Goal: Navigation & Orientation: Find specific page/section

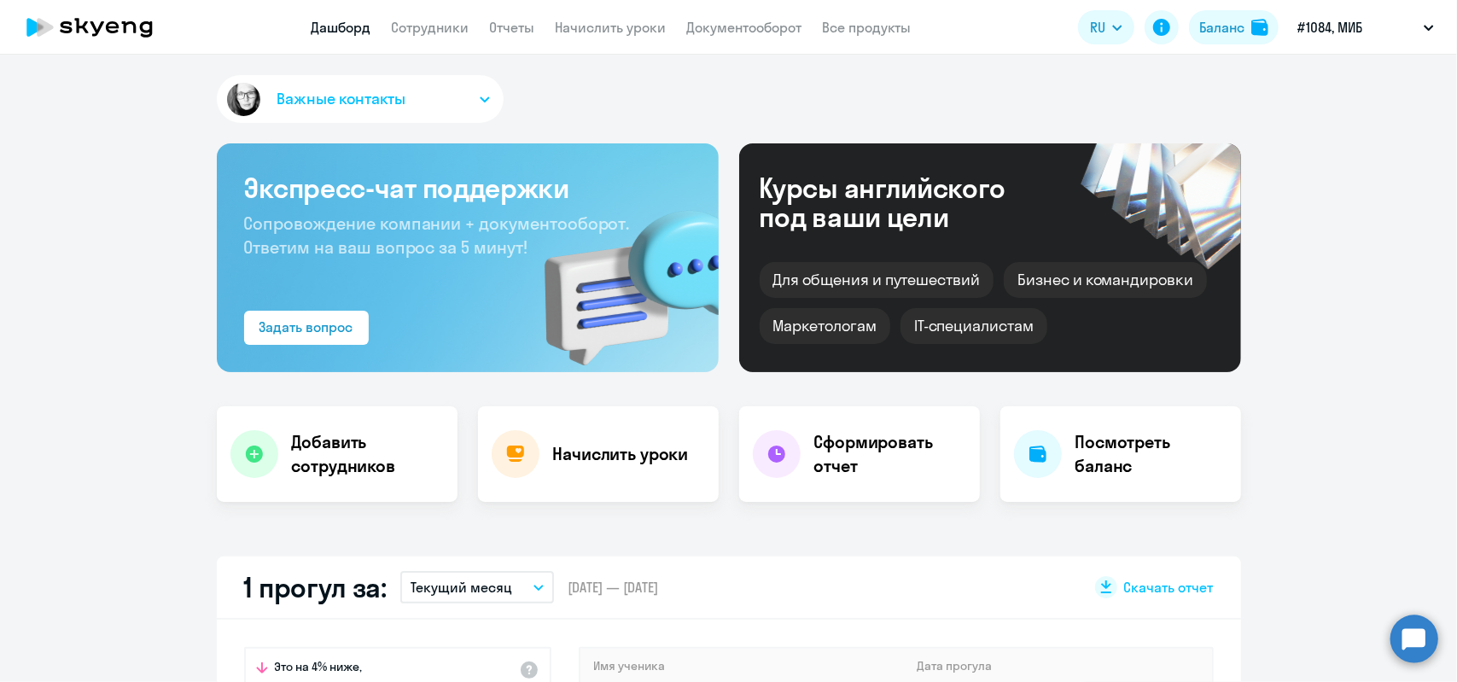
select select "30"
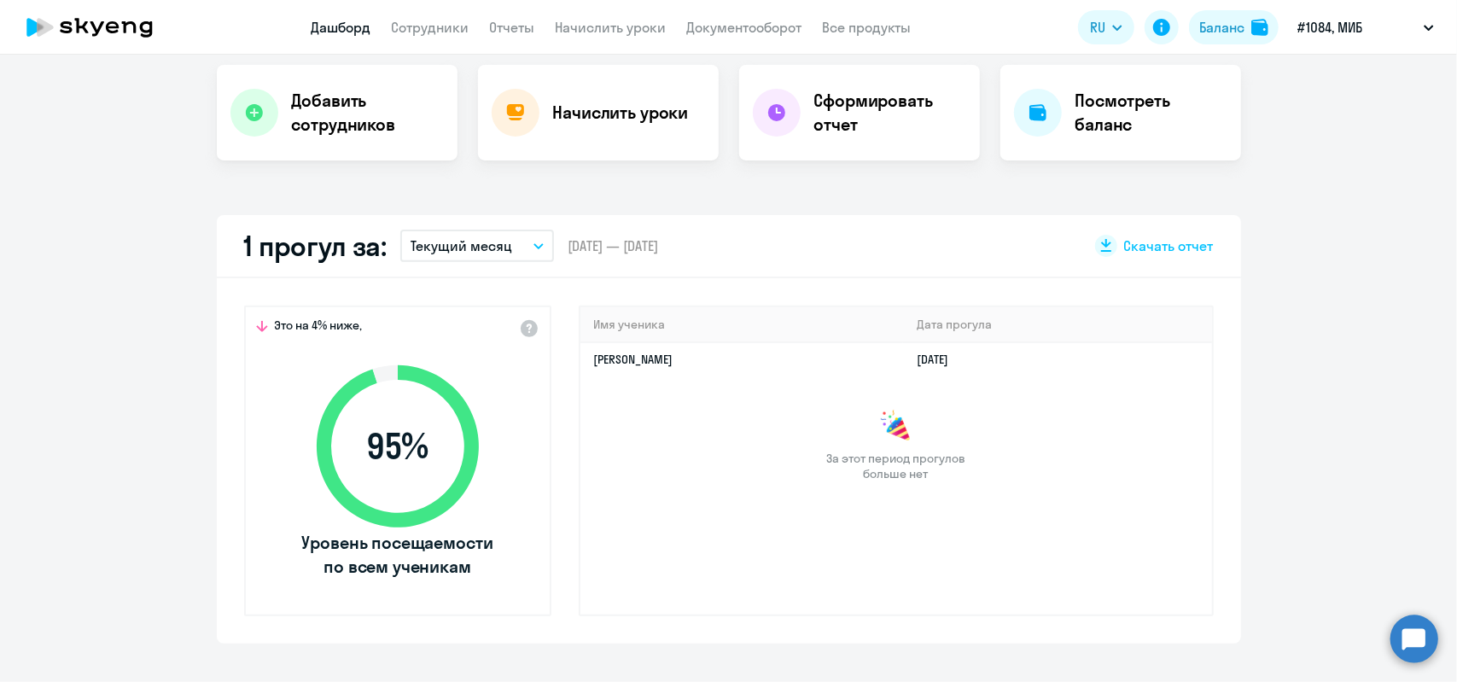
select select "30"
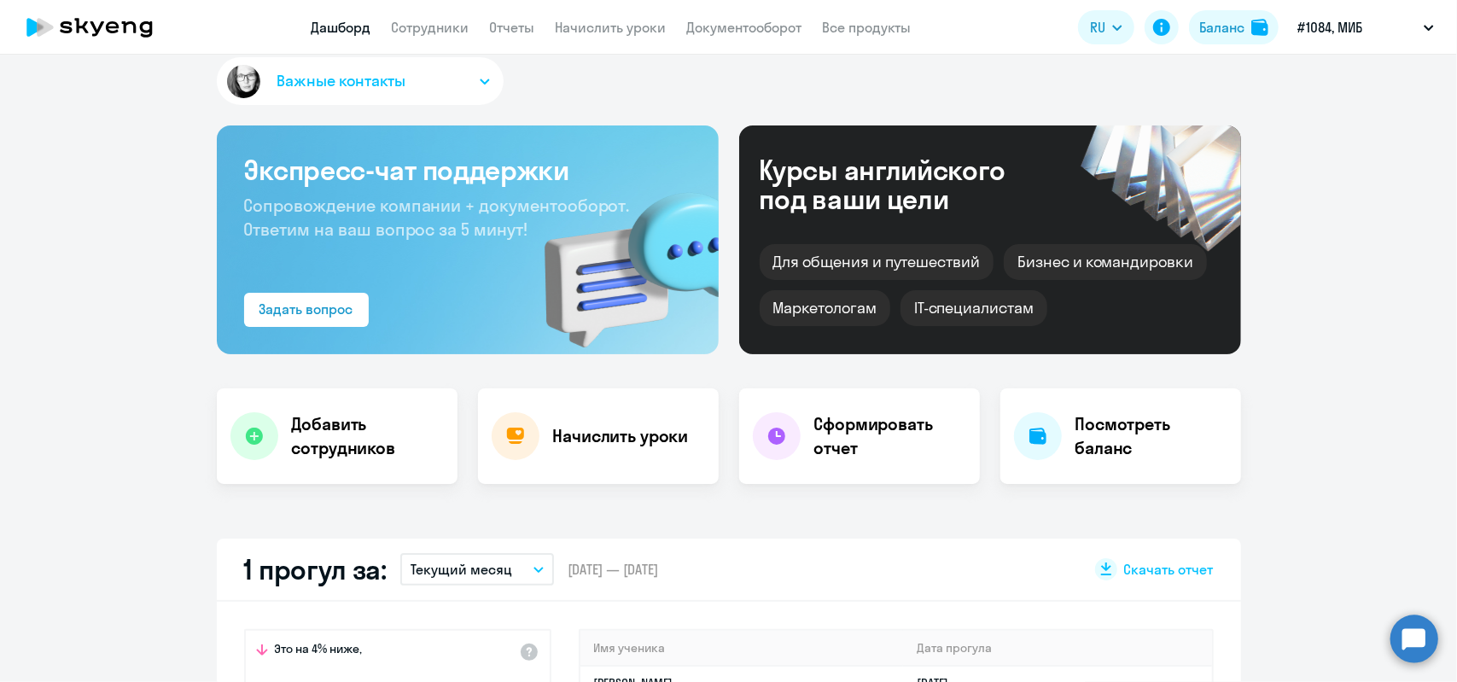
scroll to position [0, 0]
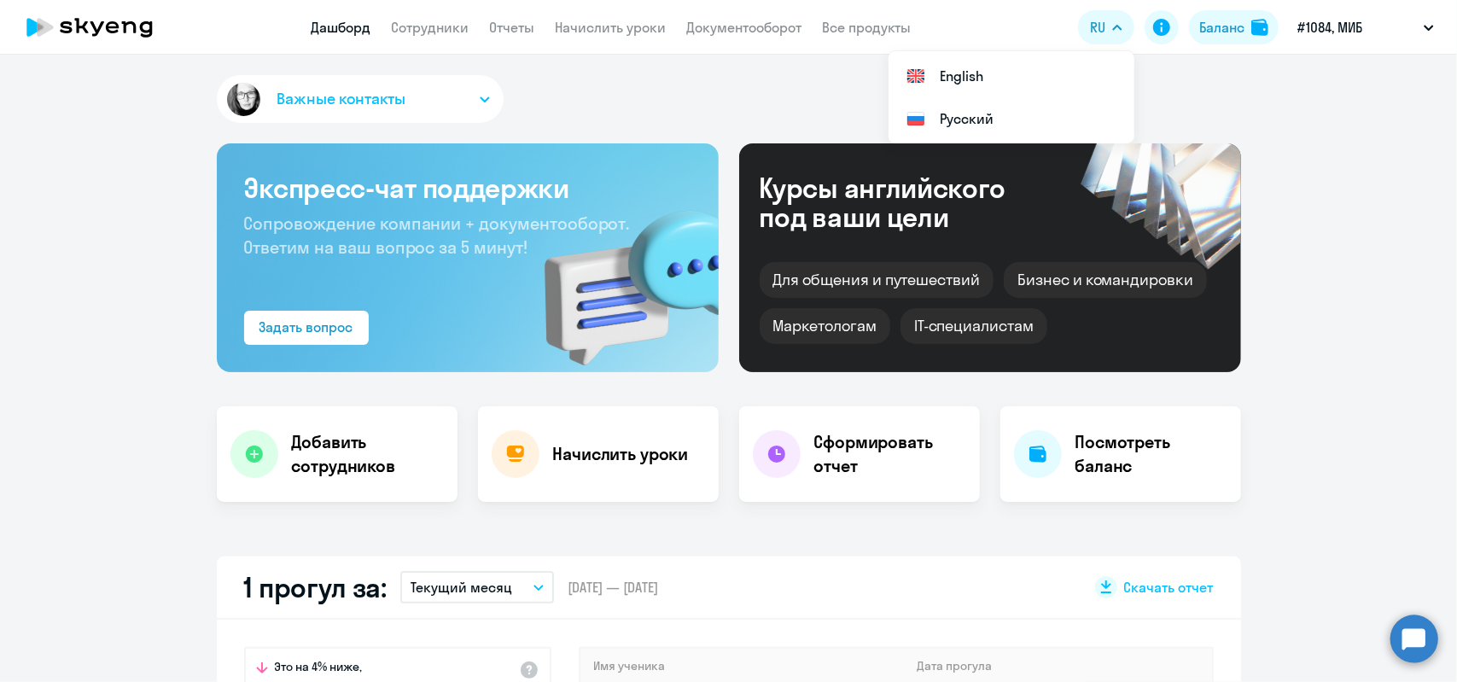
click at [475, 95] on button "Важные контакты" at bounding box center [360, 99] width 287 height 48
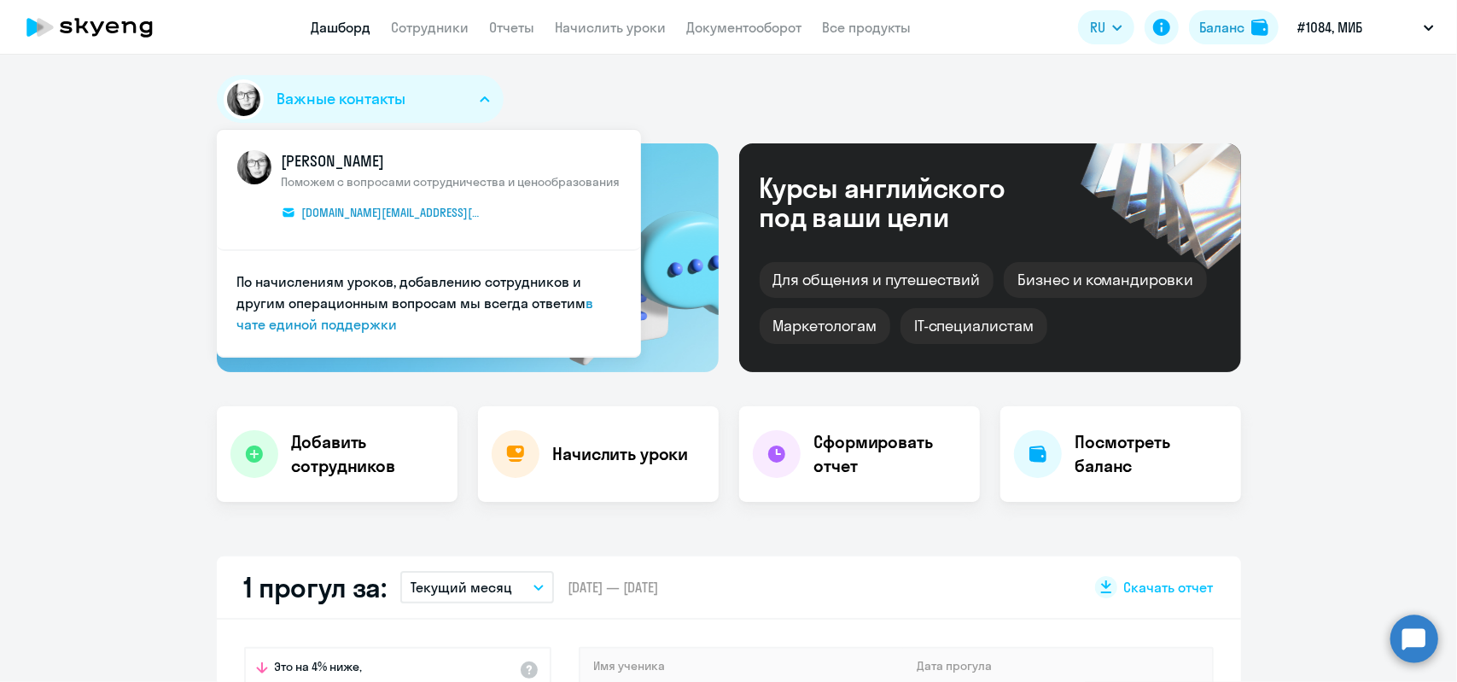
click at [474, 94] on button "Важные контакты" at bounding box center [360, 99] width 287 height 48
